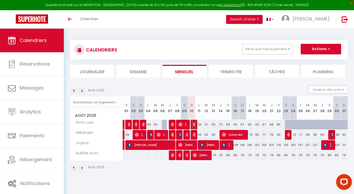
click at [194, 126] on img at bounding box center [195, 124] width 4 height 4
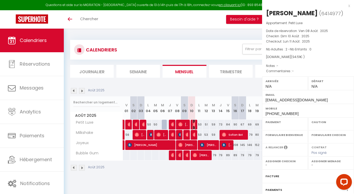
select select "OK"
select select "0"
select select "1"
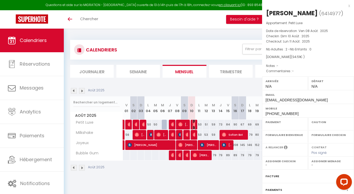
select select
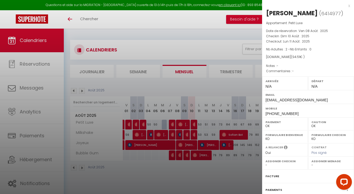
click at [193, 133] on div at bounding box center [177, 97] width 354 height 194
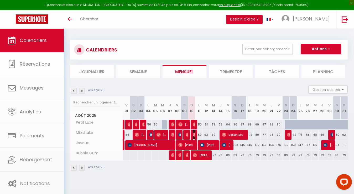
click at [193, 134] on img at bounding box center [195, 135] width 4 height 4
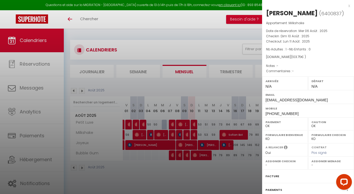
click at [197, 172] on div at bounding box center [177, 97] width 354 height 194
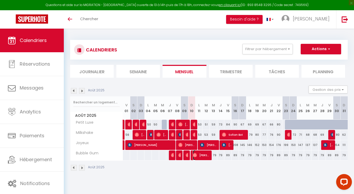
click at [199, 156] on span "[PERSON_NAME]" at bounding box center [201, 155] width 17 height 10
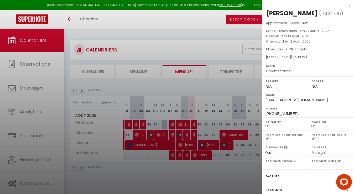
click at [202, 180] on div at bounding box center [177, 97] width 354 height 194
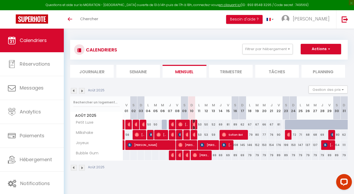
click at [194, 126] on img at bounding box center [195, 124] width 4 height 4
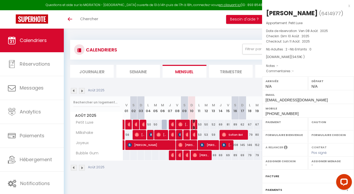
select select "OK"
select select "0"
select select "1"
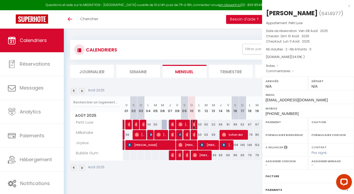
select select
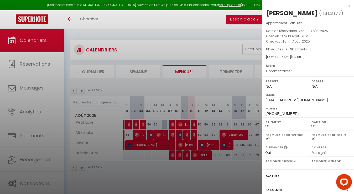
click at [193, 173] on div at bounding box center [177, 97] width 354 height 194
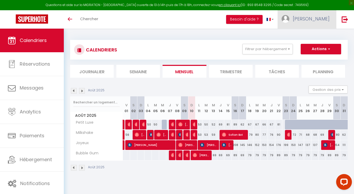
click at [324, 17] on span "[PERSON_NAME]" at bounding box center [311, 18] width 37 height 7
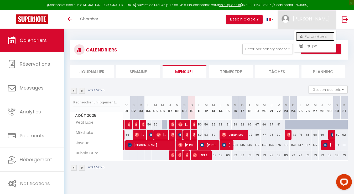
click at [319, 36] on link "Paramètres" at bounding box center [315, 36] width 39 height 9
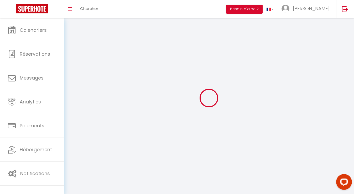
type input "[PERSON_NAME]"
type input "Ghenassia"
type input "0686832057"
type input "35 Route De Vaugirard"
type input "92190"
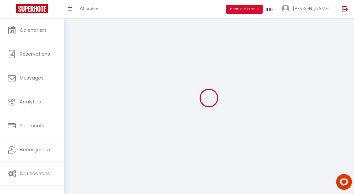
type input "Meudon"
type input "3zuSV254hsz8YDsNBDmIwr5ks"
type input "Sp7t6ZqlldzOmdmKdeKDa5ntw"
type input "3zuSV254hsz8YDsNBDmIwr5ks"
type input "Sp7t6ZqlldzOmdmKdeKDa5ntw"
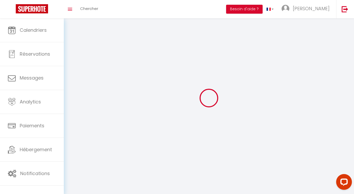
type input "https://app.superhote.com/#/get-available-rentals/Sp7t6ZqlldzOmdmKdeKDa5ntw"
select select "1"
select select "28"
select select "fr"
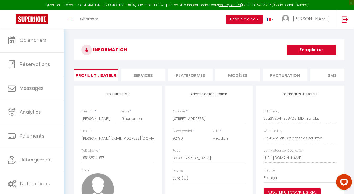
click at [202, 72] on li "Plateformes" at bounding box center [190, 75] width 45 height 13
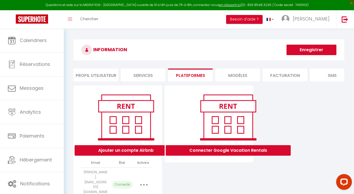
click at [143, 184] on icon "button" at bounding box center [144, 185] width 2 height 2
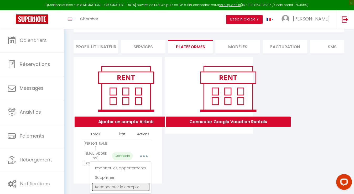
click at [128, 182] on link "Reconnecter le compte" at bounding box center [121, 186] width 58 height 9
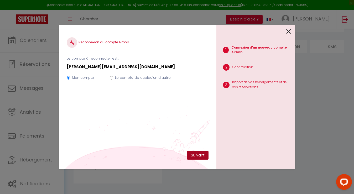
click at [197, 158] on button "Suivant" at bounding box center [198, 155] width 22 height 9
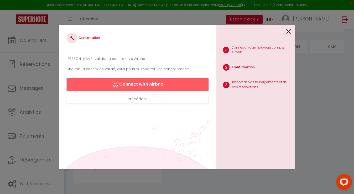
click at [142, 82] on button "Connect with Airbnb" at bounding box center [138, 84] width 142 height 13
click at [290, 31] on icon at bounding box center [288, 32] width 5 height 8
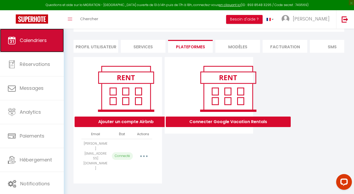
click at [34, 40] on span "Calendriers" at bounding box center [33, 40] width 27 height 7
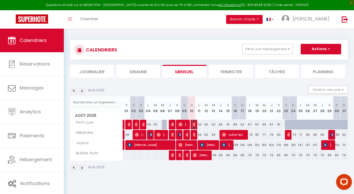
click at [195, 125] on img at bounding box center [195, 124] width 4 height 4
select select "OK"
select select "0"
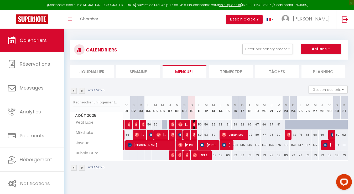
select select "1"
select select
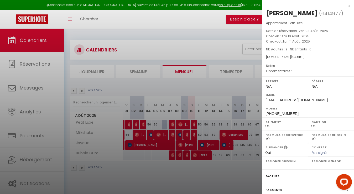
click at [194, 133] on div at bounding box center [177, 97] width 354 height 194
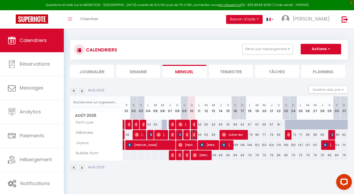
click at [194, 134] on img at bounding box center [195, 135] width 4 height 4
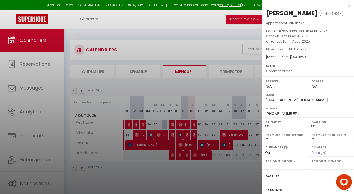
click at [206, 41] on div at bounding box center [177, 97] width 354 height 194
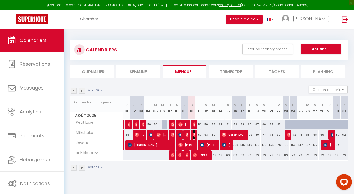
click at [194, 135] on img at bounding box center [195, 135] width 4 height 4
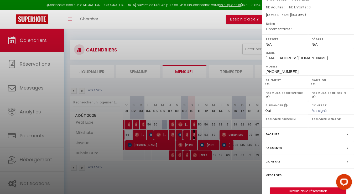
scroll to position [51, 0]
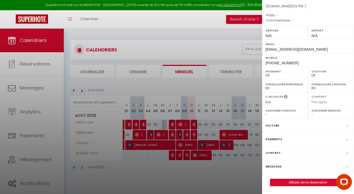
click at [274, 165] on label "Messages" at bounding box center [273, 167] width 16 height 6
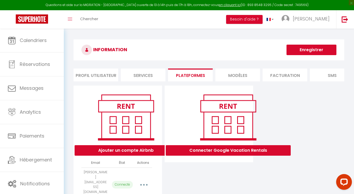
select select "36402"
select select "36403"
select select "75285"
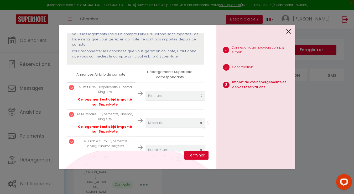
scroll to position [75, 0]
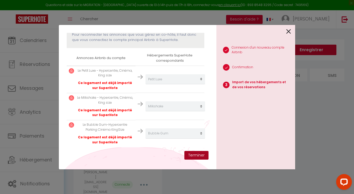
click at [195, 155] on button "Terminer" at bounding box center [196, 155] width 24 height 9
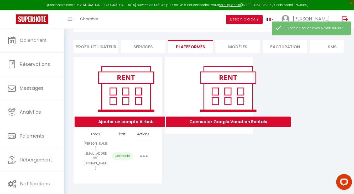
scroll to position [0, 0]
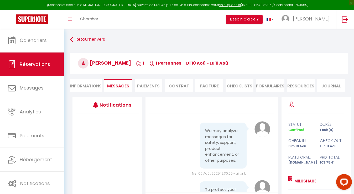
scroll to position [543, 0]
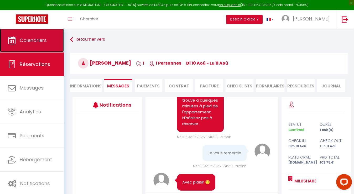
click at [33, 44] on span "Calendriers" at bounding box center [33, 40] width 27 height 7
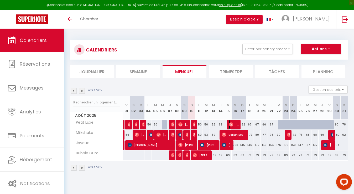
click at [234, 124] on span "[PERSON_NAME]" at bounding box center [234, 124] width 10 height 10
select select "OK"
select select "0"
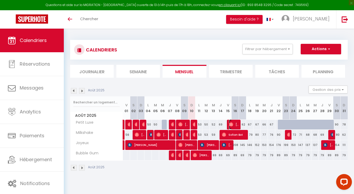
select select "1"
select select
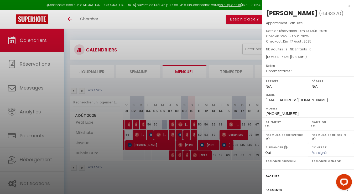
drag, startPoint x: 313, startPoint y: 13, endPoint x: 266, endPoint y: 12, distance: 47.0
click at [266, 12] on div "Lucas Cochard ( 6433370 ) Appartement : Petit Luxe Date de réservation : Dim 10…" at bounding box center [308, 123] width 92 height 228
copy div "[PERSON_NAME]"
click at [221, 36] on div at bounding box center [177, 97] width 354 height 194
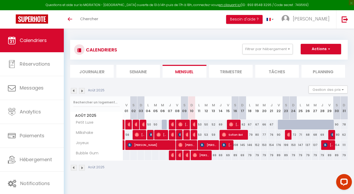
click at [82, 169] on img at bounding box center [82, 168] width 6 height 6
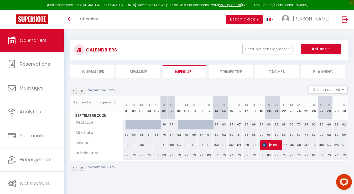
click at [71, 169] on img at bounding box center [74, 168] width 6 height 6
